Goal: Find specific page/section: Find specific page/section

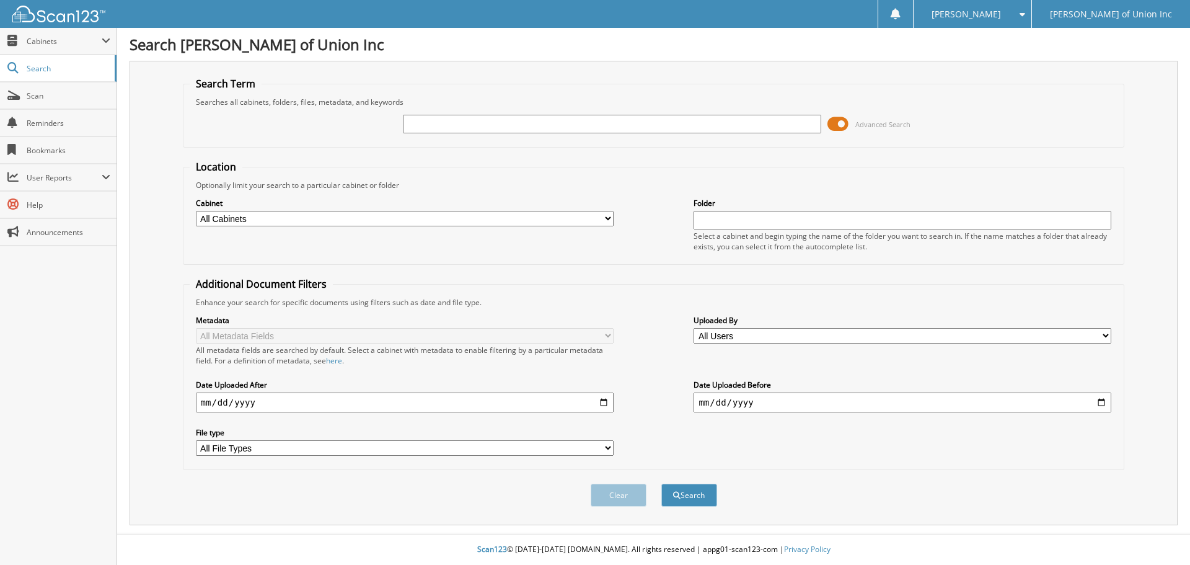
click at [440, 120] on input "text" at bounding box center [612, 124] width 418 height 19
type input "686435"
click at [661, 483] on button "Search" at bounding box center [689, 494] width 56 height 23
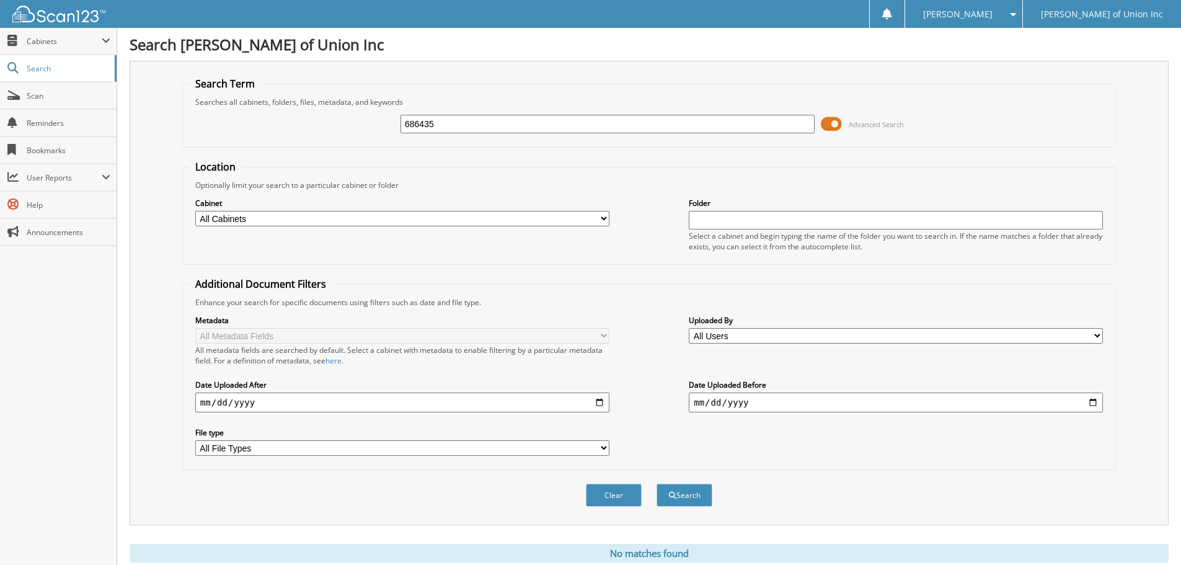
click at [597, 219] on select "All Cabinets ACCOUNTS PAYABLE CAR DEALS CASHIER REPORTS EMPLOYEE HANDBOOK FORMS…" at bounding box center [402, 218] width 414 height 15
select select "1850"
click at [195, 211] on select "All Cabinets ACCOUNTS PAYABLE CAR DEALS CASHIER REPORTS EMPLOYEE HANDBOOK FORMS…" at bounding box center [402, 218] width 414 height 15
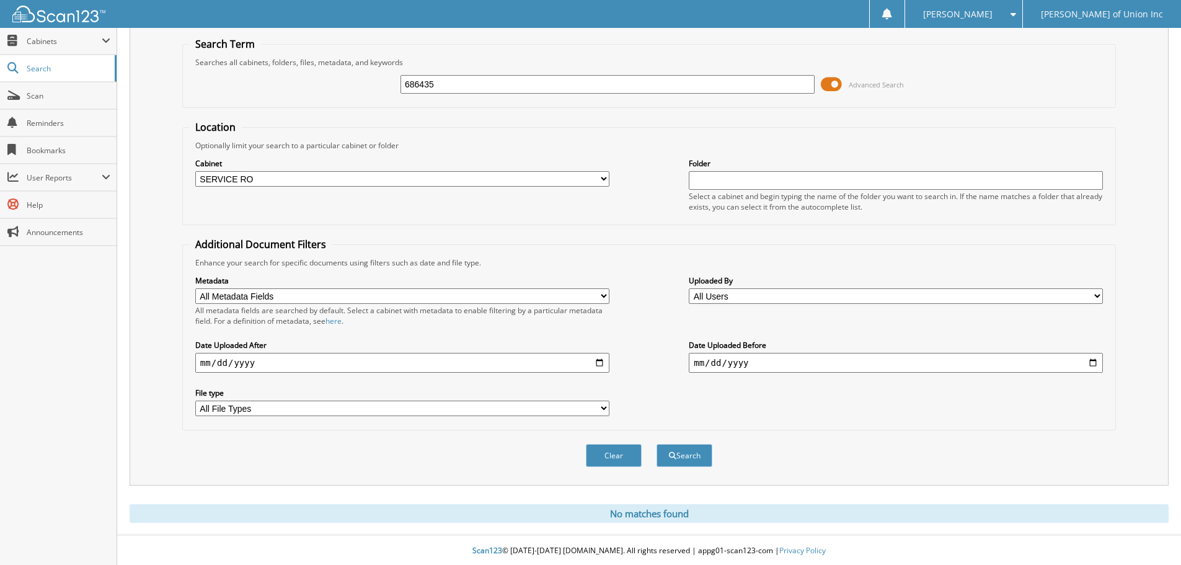
scroll to position [42, 0]
click at [691, 455] on button "Search" at bounding box center [684, 454] width 56 height 23
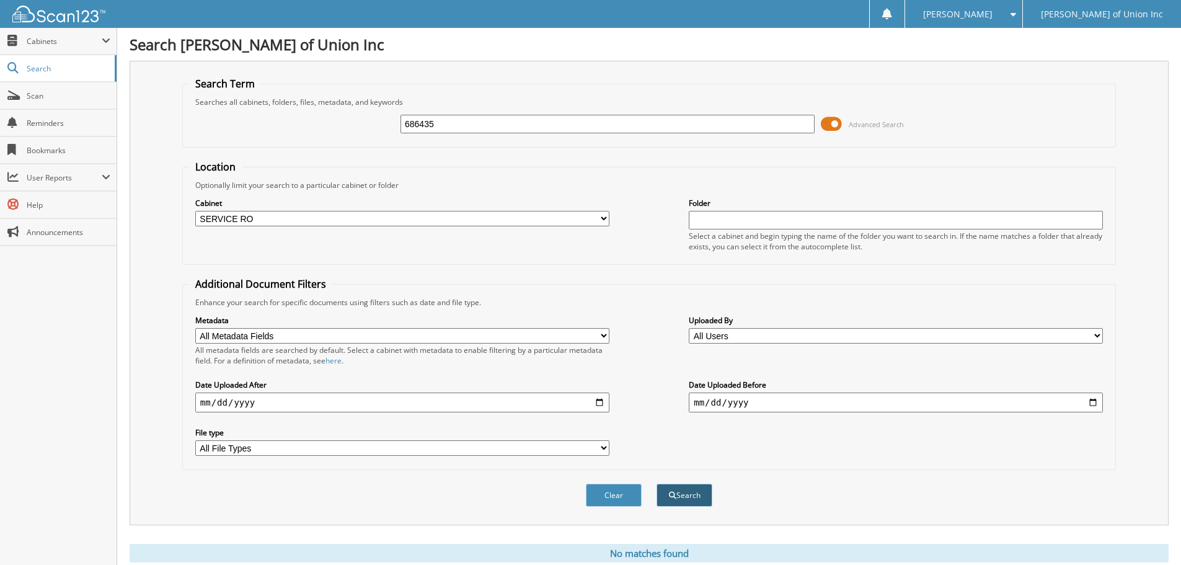
click at [689, 497] on button "Search" at bounding box center [684, 494] width 56 height 23
type input "69686435"
select select
